Goal: Transaction & Acquisition: Purchase product/service

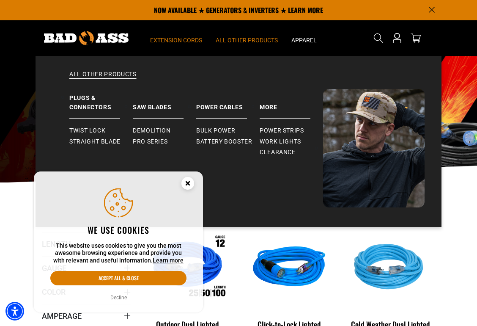
click at [253, 39] on span "All Other Products" at bounding box center [247, 40] width 62 height 8
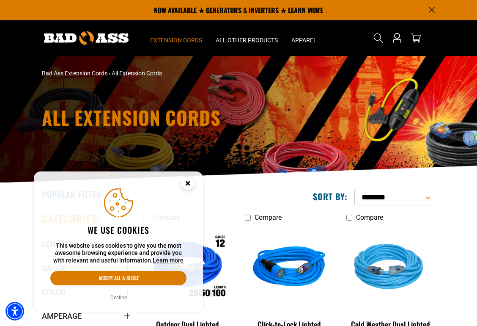
click at [189, 181] on icon "Close this option" at bounding box center [187, 182] width 3 height 3
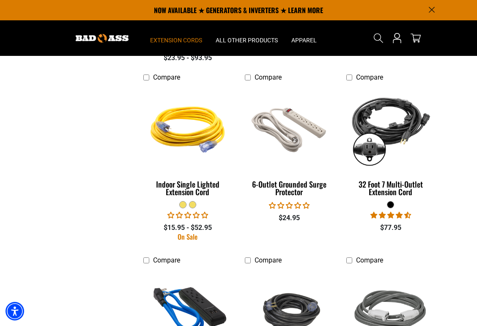
scroll to position [994, 0]
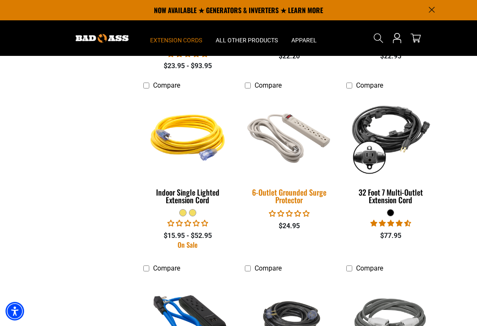
click at [293, 144] on img at bounding box center [288, 135] width 101 height 91
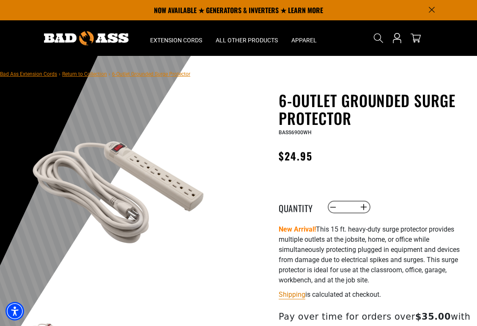
drag, startPoint x: 279, startPoint y: 100, endPoint x: 248, endPoint y: 97, distance: 31.0
click at [248, 97] on div "6-Outlet Grounded Surge Protector 6-Outlet Grounded Surge Protector BASS6900WH …" at bounding box center [358, 270] width 226 height 359
